Goal: Navigation & Orientation: Find specific page/section

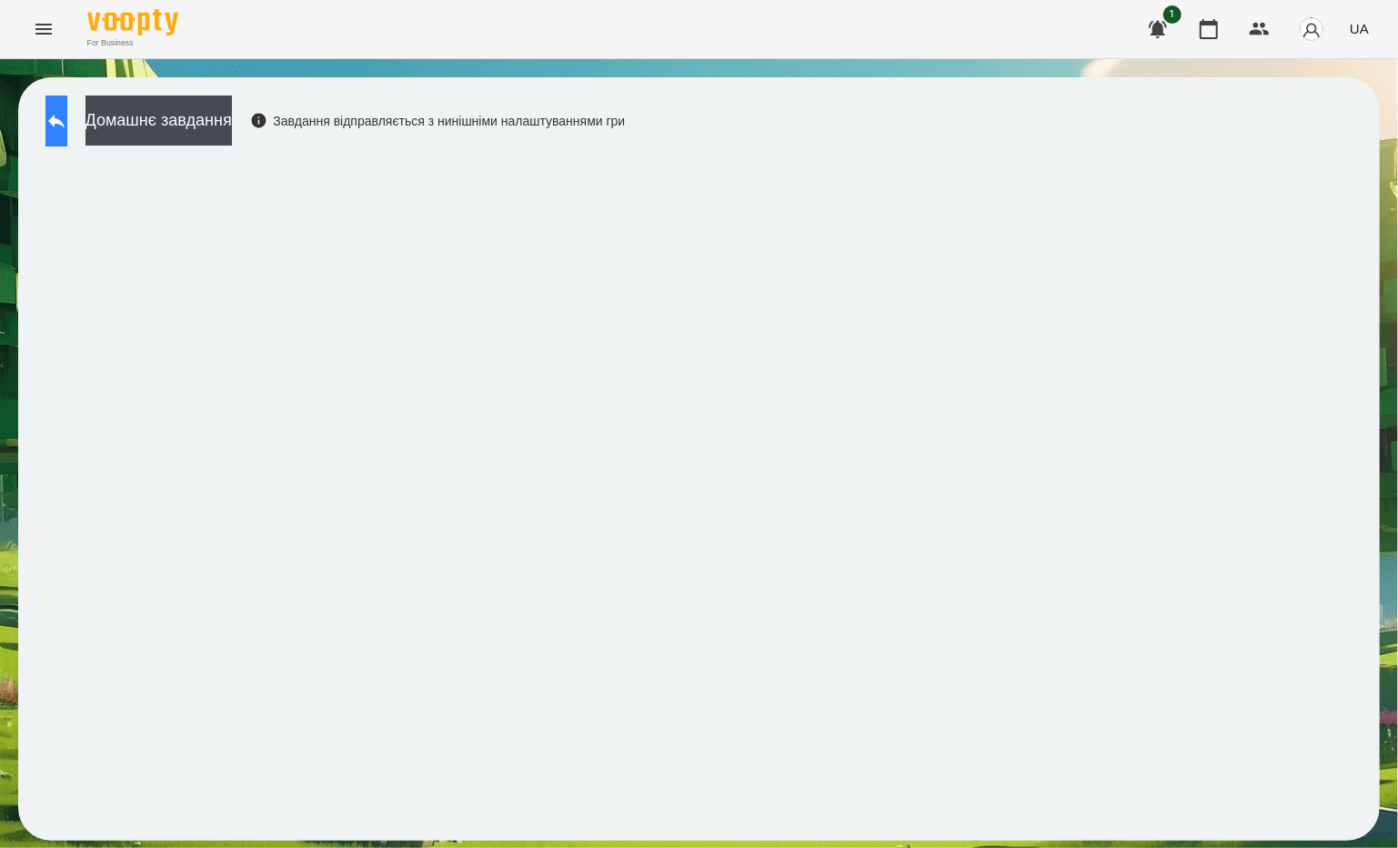
click at [58, 102] on button at bounding box center [56, 120] width 22 height 51
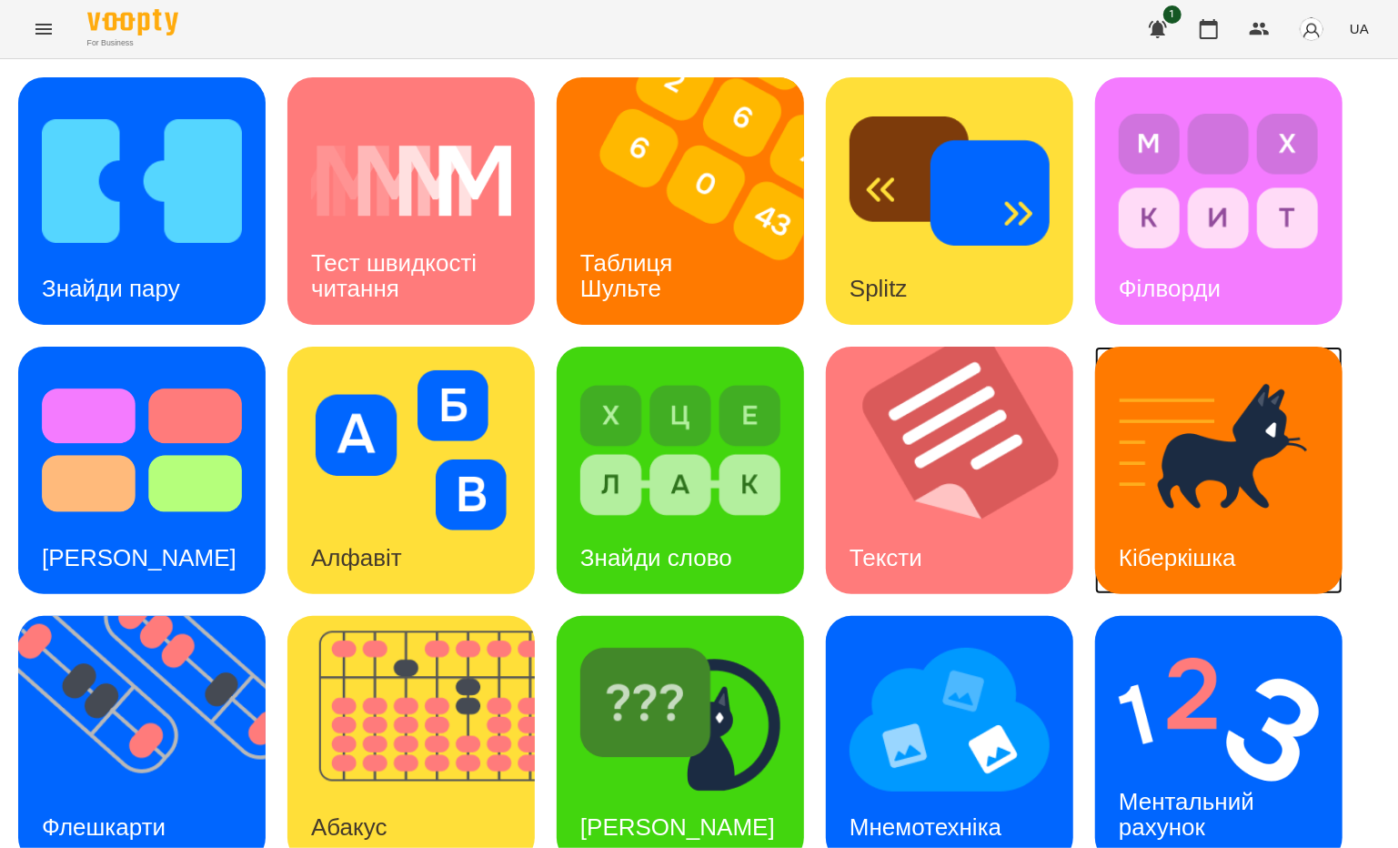
click at [1171, 505] on img at bounding box center [1219, 450] width 200 height 160
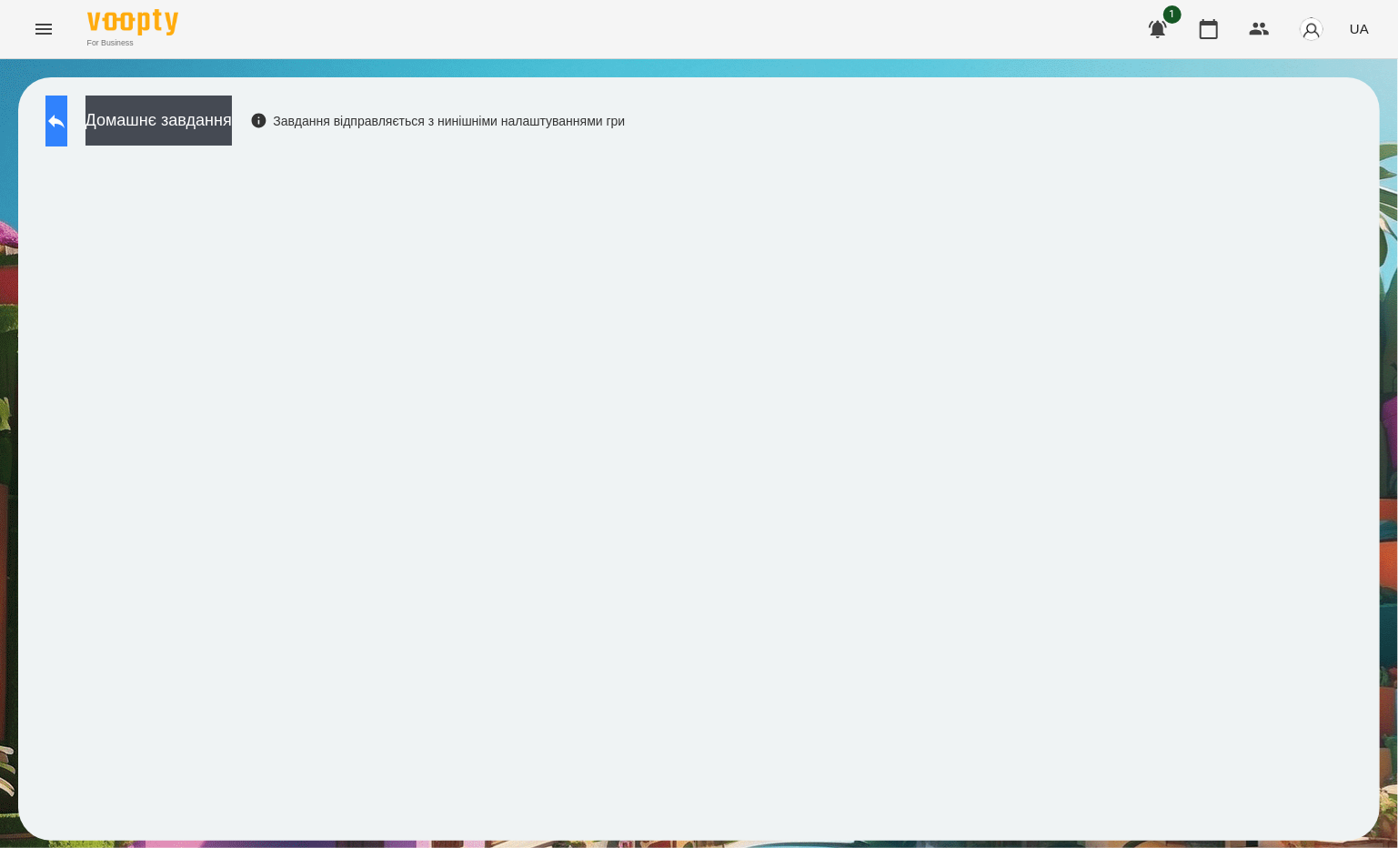
click at [53, 120] on button at bounding box center [56, 120] width 22 height 51
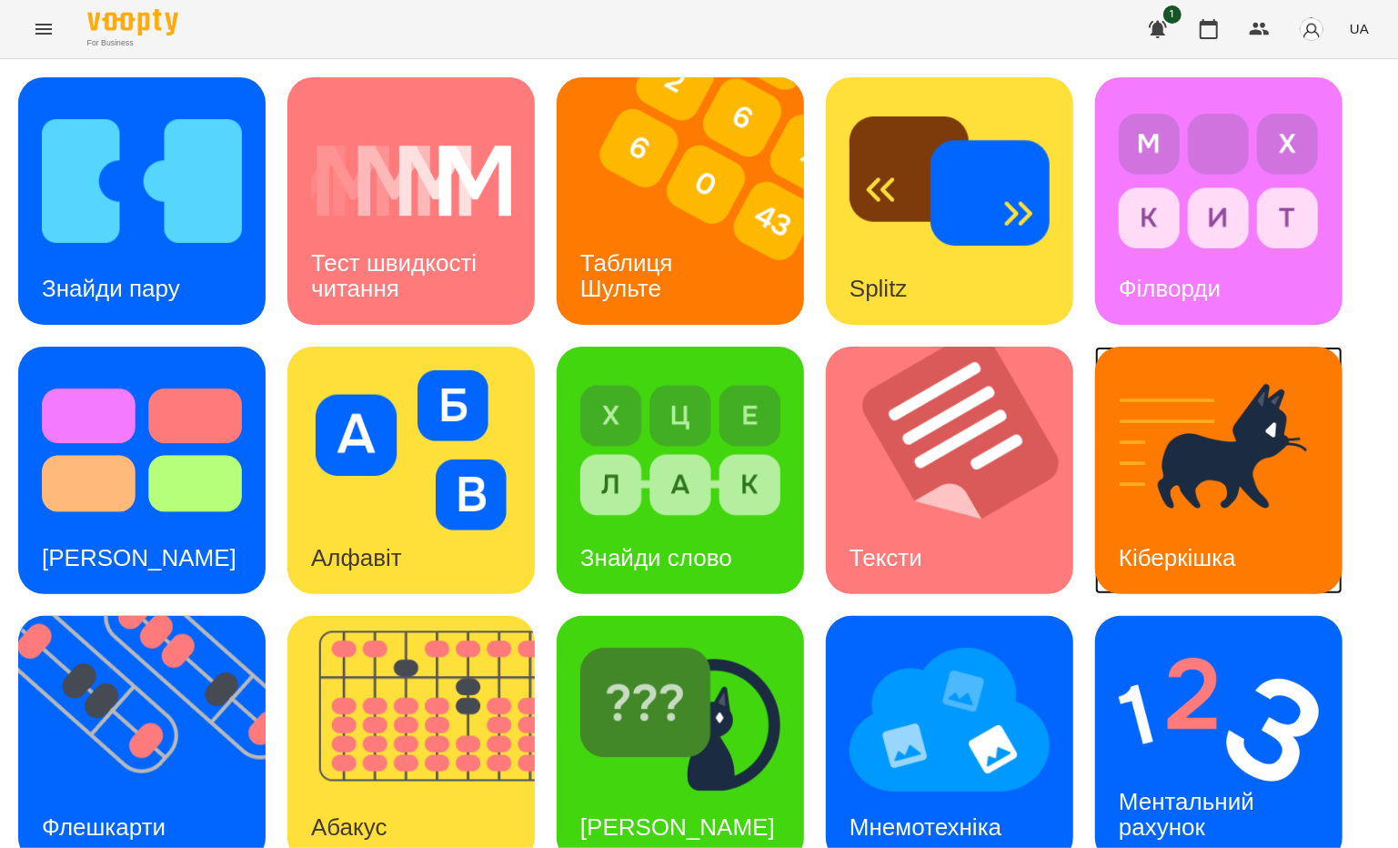
click at [1157, 472] on img at bounding box center [1219, 450] width 200 height 160
